Goal: Task Accomplishment & Management: Use online tool/utility

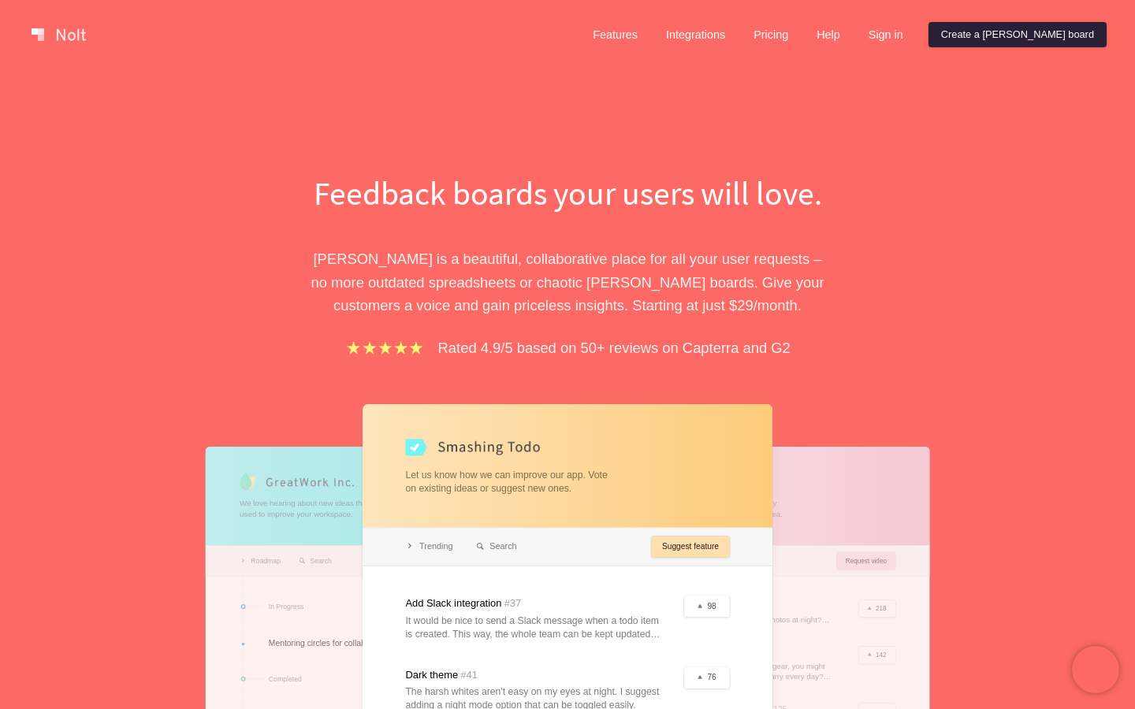
click at [1020, 42] on link "Create a [PERSON_NAME] board" at bounding box center [1017, 34] width 178 height 25
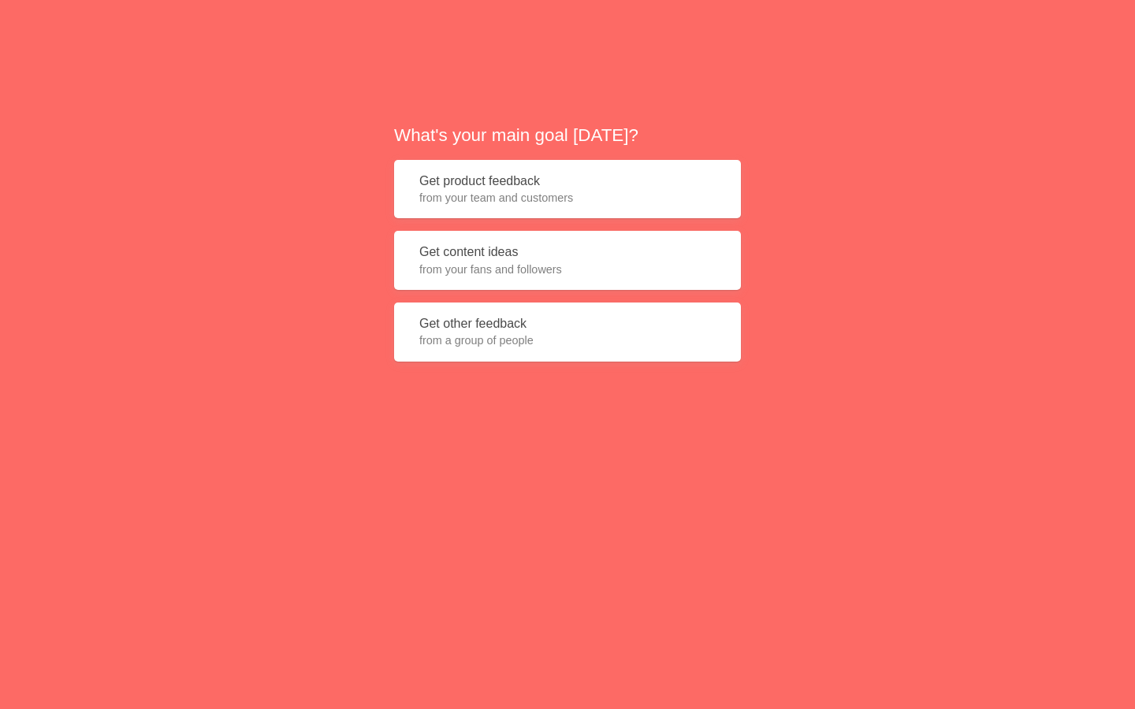
click at [545, 271] on span "from your fans and followers" at bounding box center [567, 270] width 296 height 16
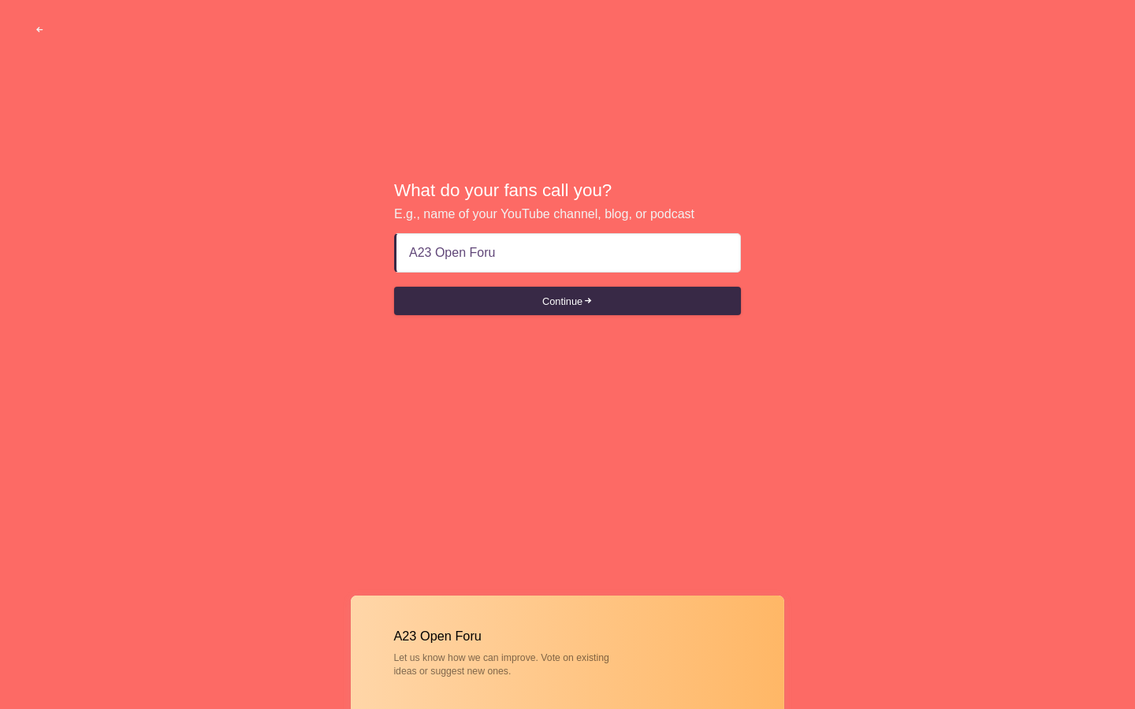
type input "A23 Open Forum"
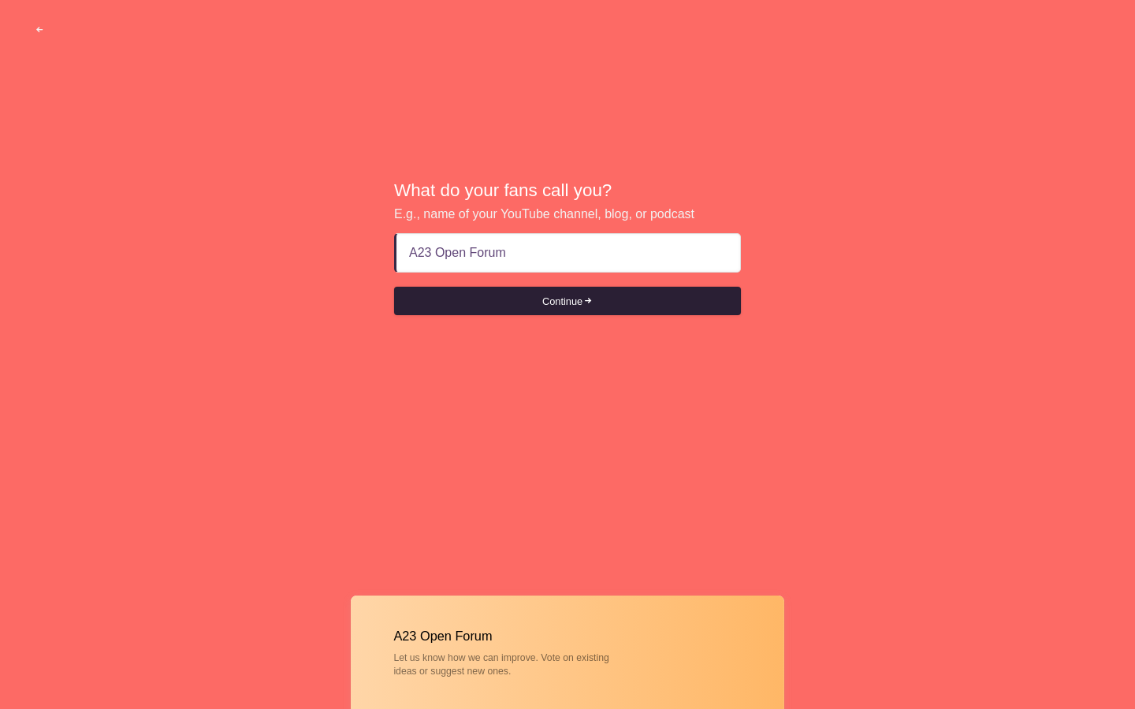
click at [543, 305] on button "Continue" at bounding box center [567, 301] width 347 height 28
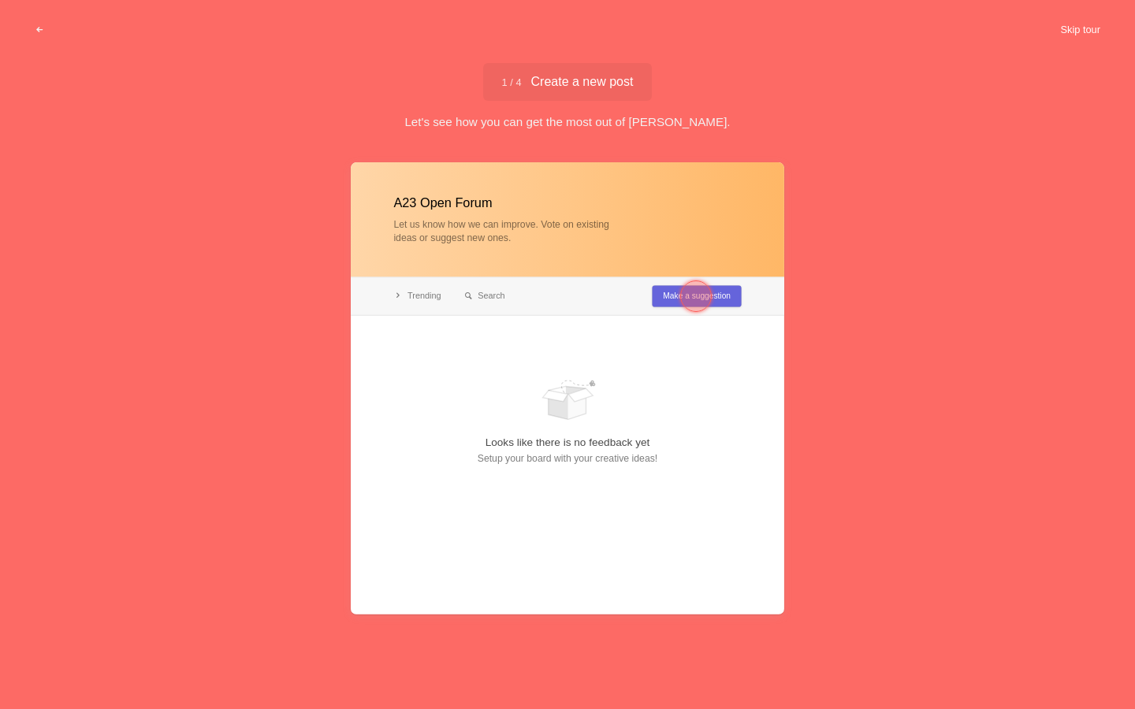
click at [1071, 34] on button "Skip tour" at bounding box center [1080, 30] width 78 height 28
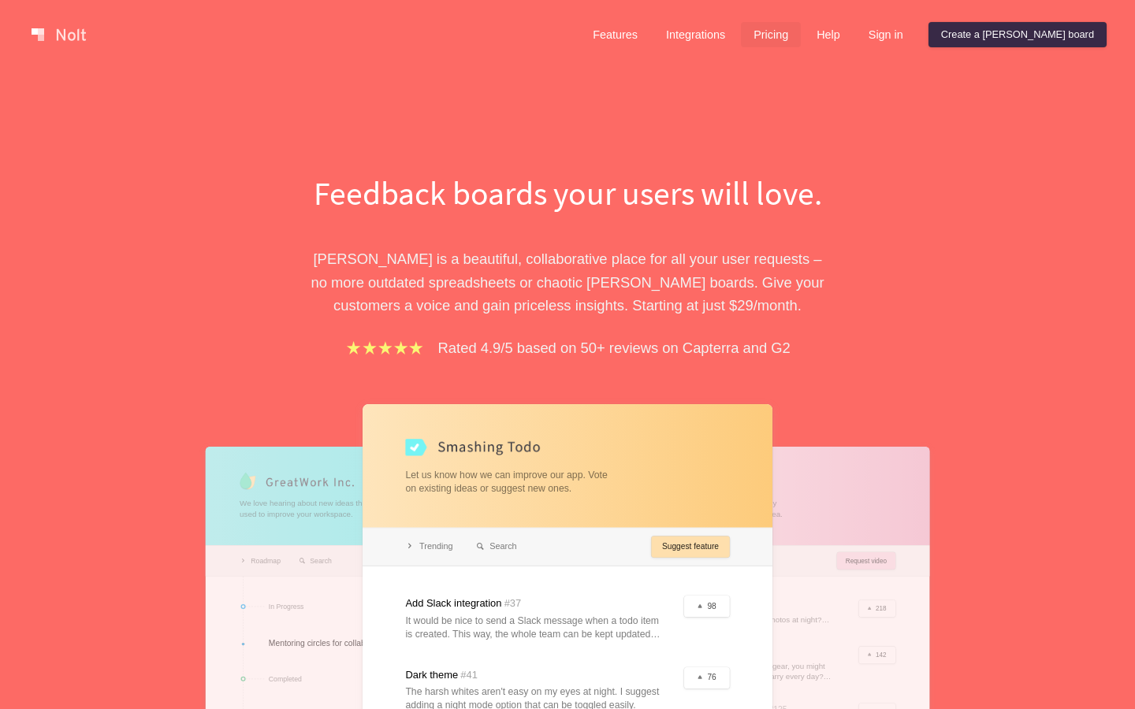
click at [801, 35] on link "Pricing" at bounding box center [771, 34] width 60 height 25
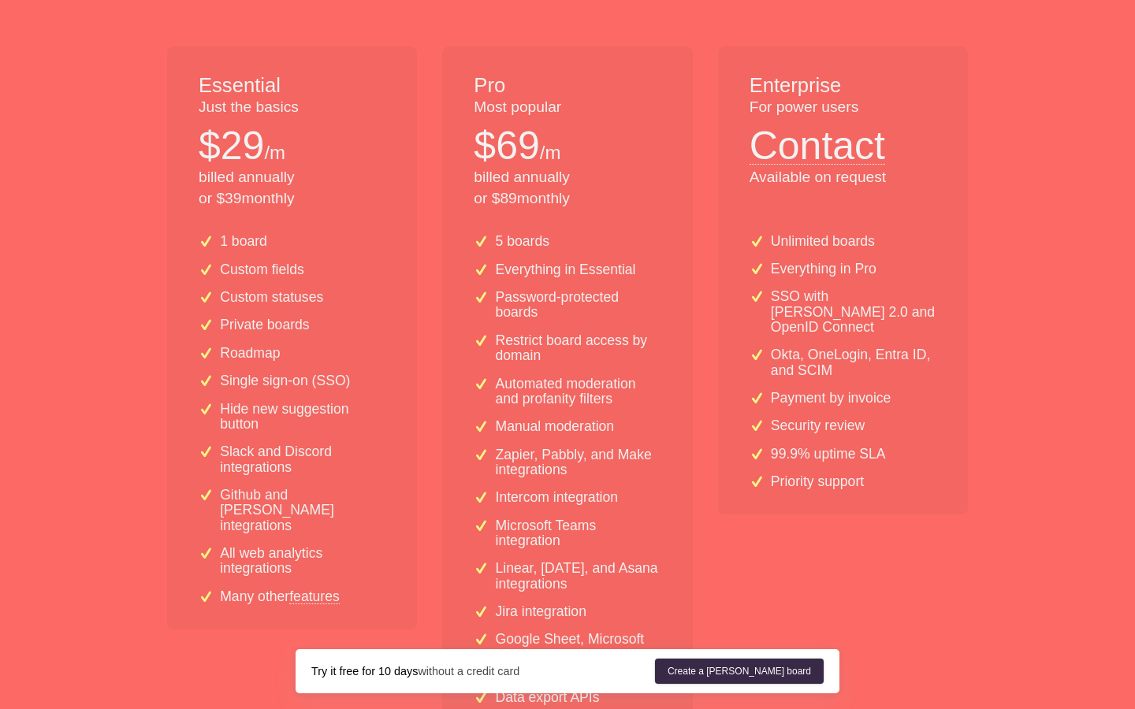
scroll to position [223, 0]
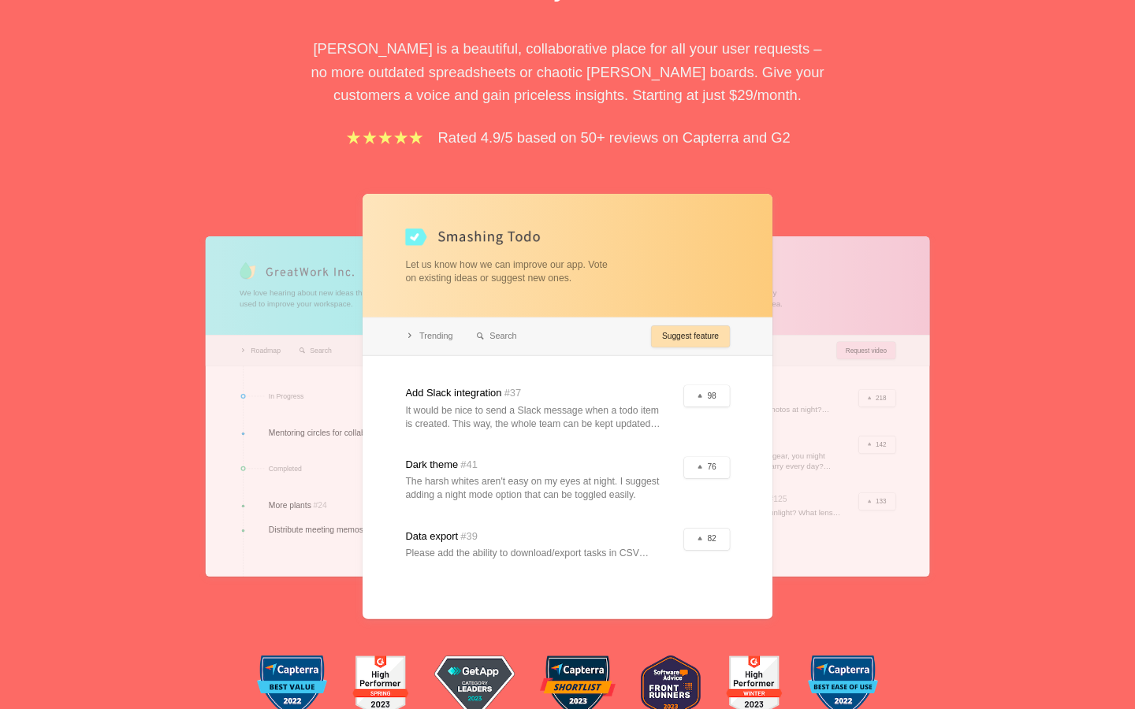
scroll to position [214, 0]
